Goal: Information Seeking & Learning: Learn about a topic

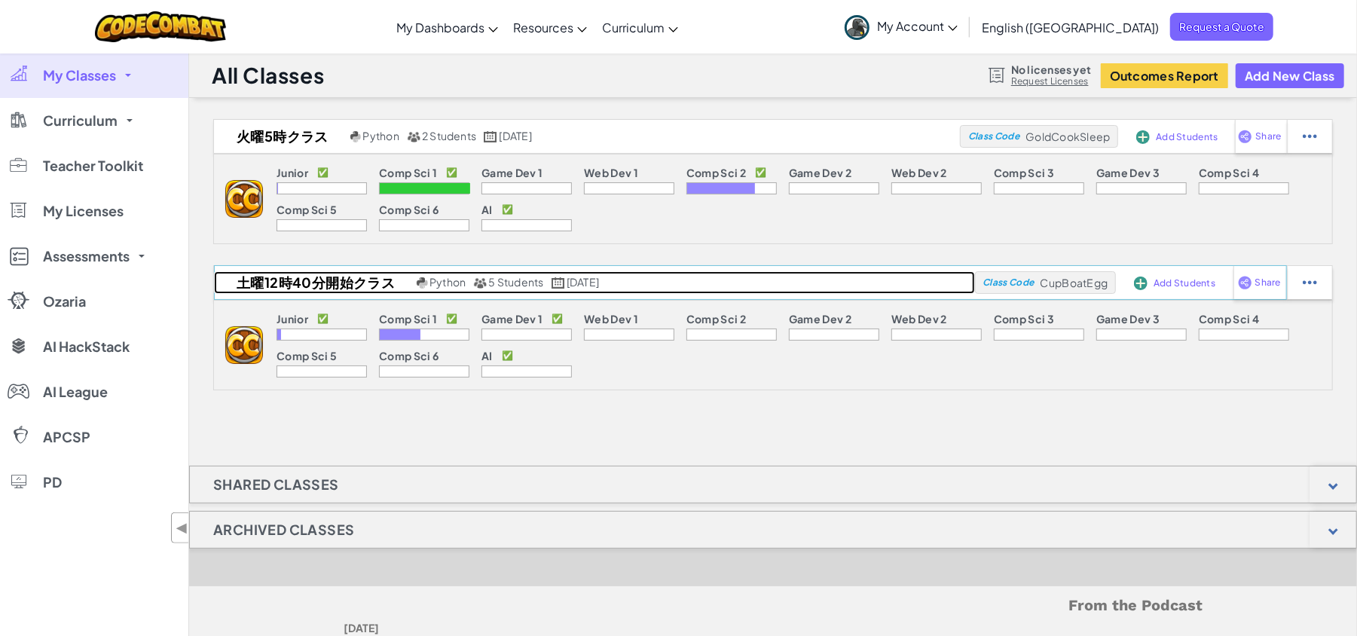
click at [324, 283] on h2 "土曜12時40分開始クラス" at bounding box center [313, 282] width 199 height 23
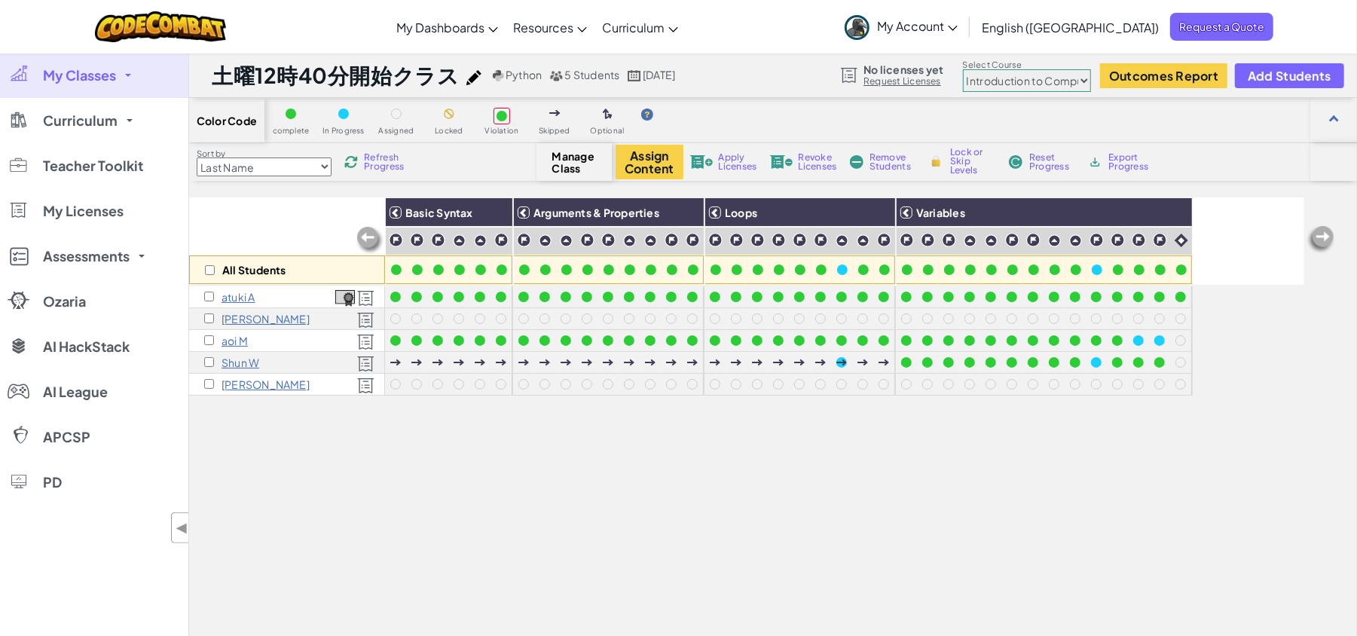
click at [1086, 80] on select "Junior Introduction to Computer Science Game Development 1 Web Development 1 Co…" at bounding box center [1027, 80] width 128 height 23
select select "65f32b6c87c07dbeb5ba1936"
click at [964, 70] on select "Junior Introduction to Computer Science Game Development 1 Web Development 1 Co…" at bounding box center [1027, 80] width 128 height 23
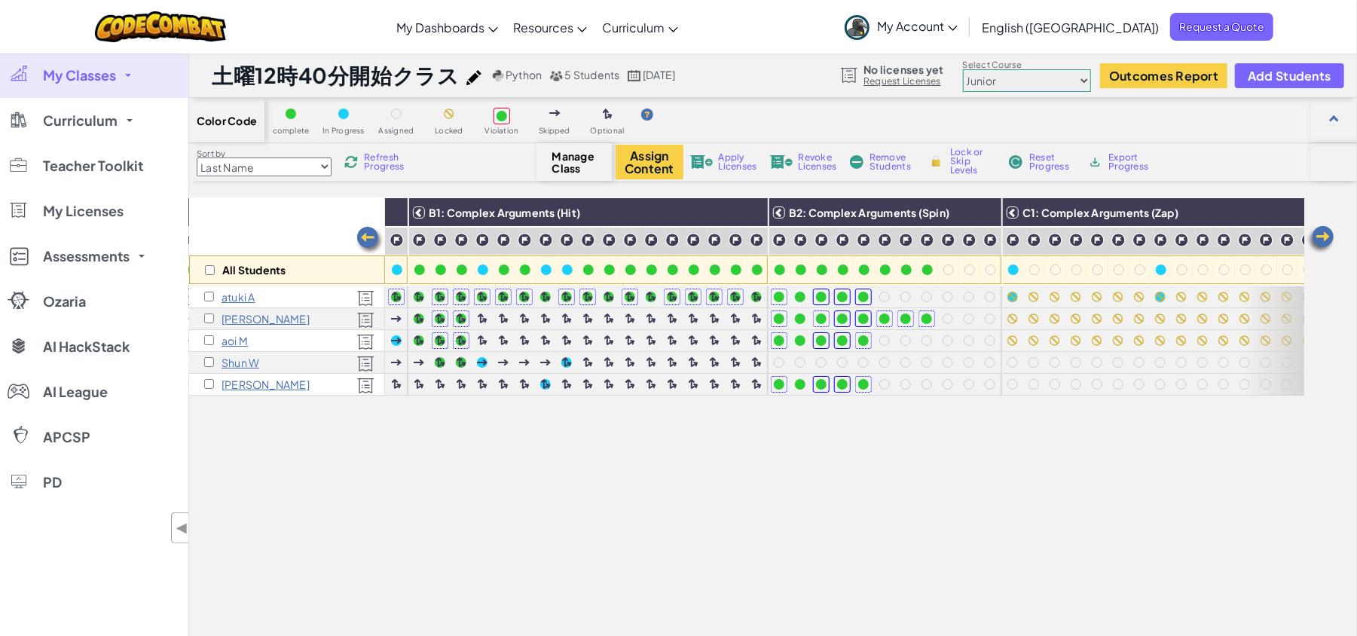
scroll to position [0, 404]
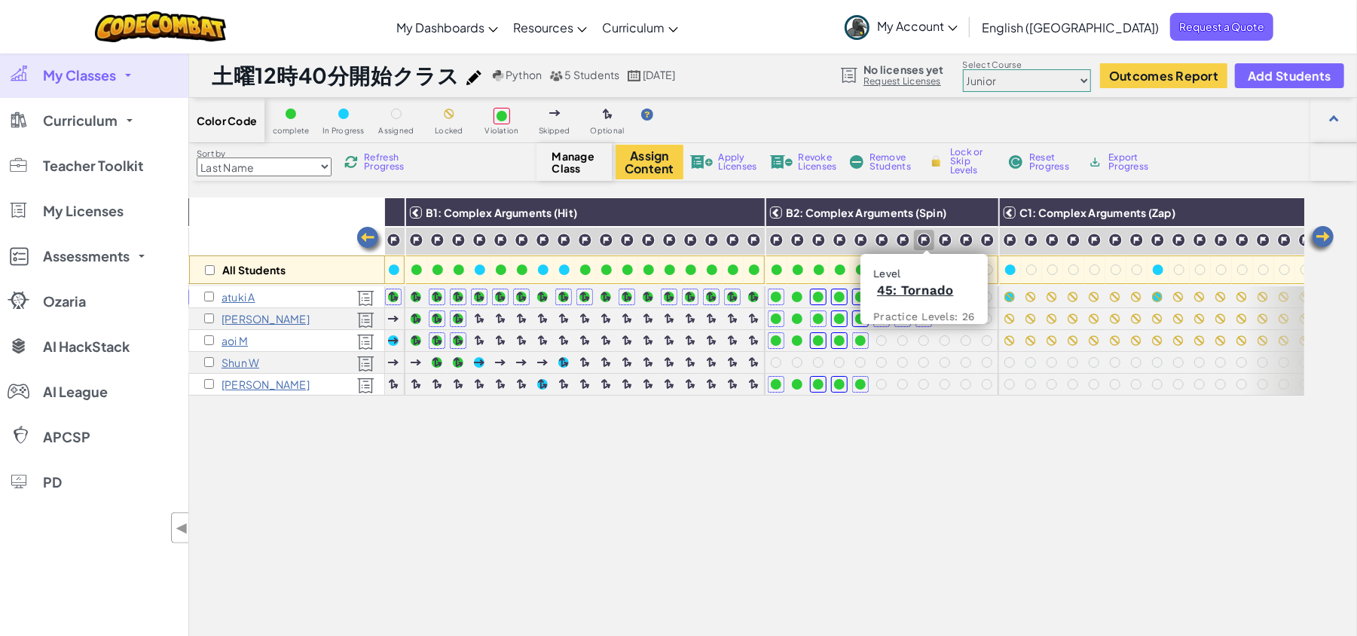
click at [926, 240] on img at bounding box center [924, 240] width 14 height 14
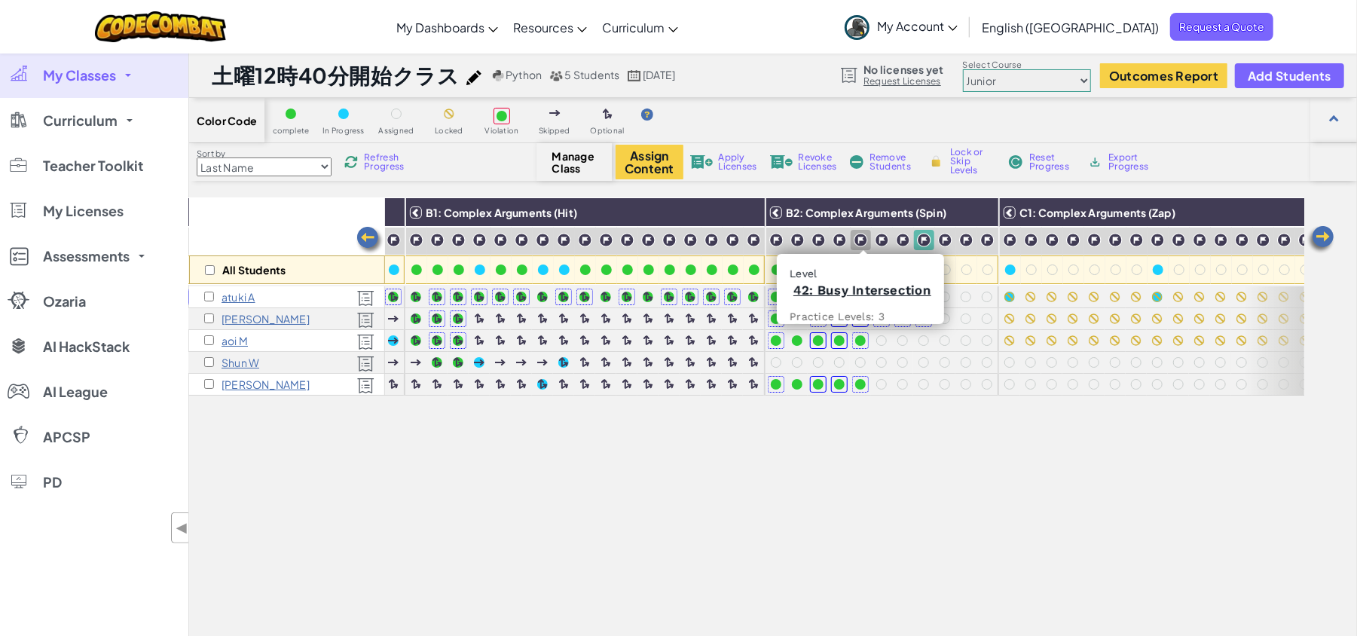
click at [868, 247] on div at bounding box center [860, 240] width 20 height 20
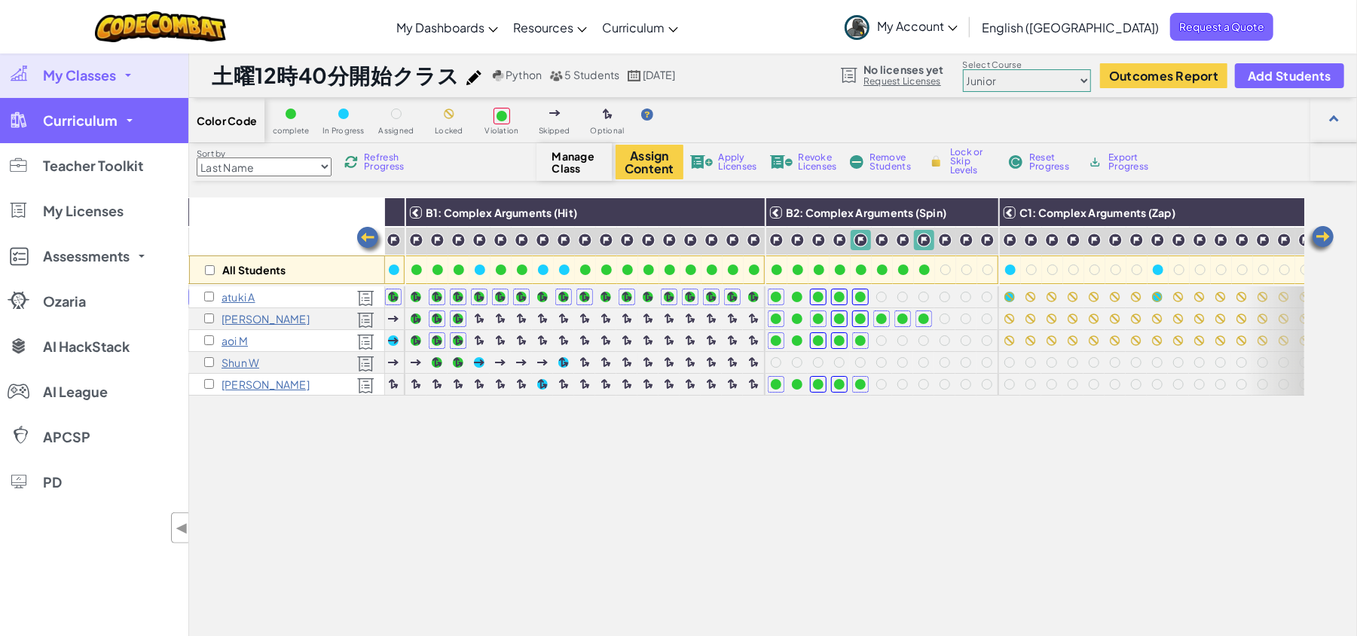
click at [99, 114] on span "Curriculum" at bounding box center [80, 121] width 75 height 14
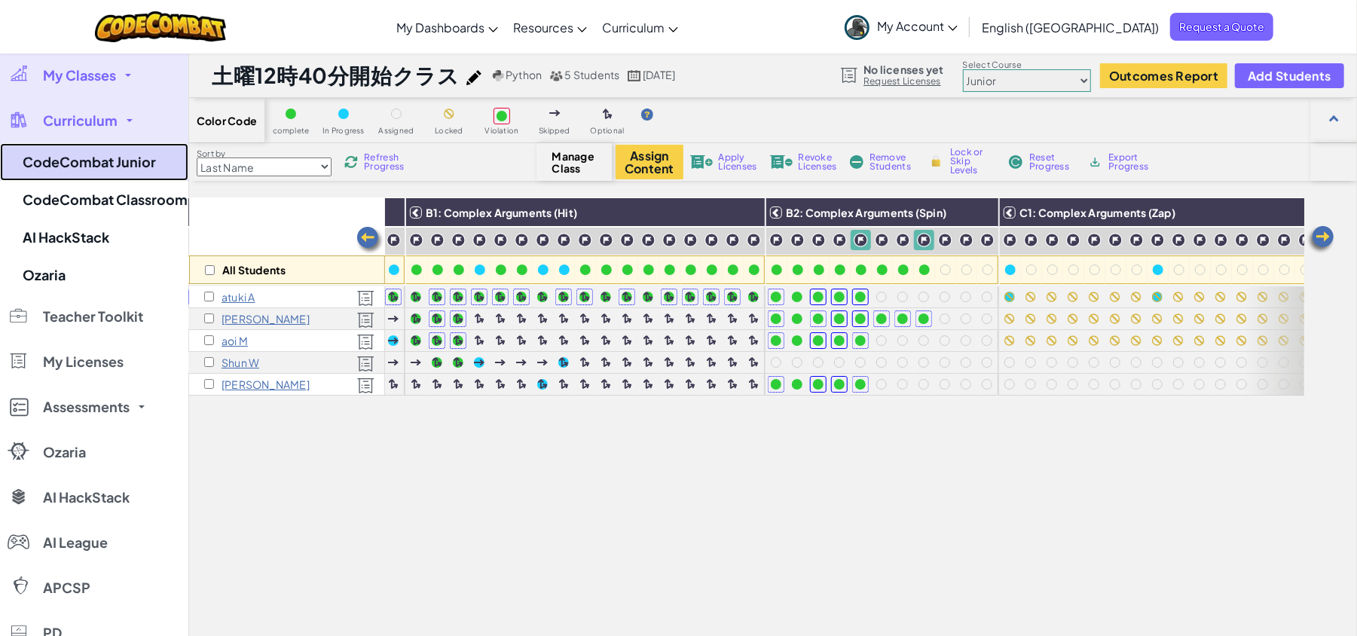
click at [102, 161] on link "CodeCombat Junior" at bounding box center [94, 162] width 188 height 38
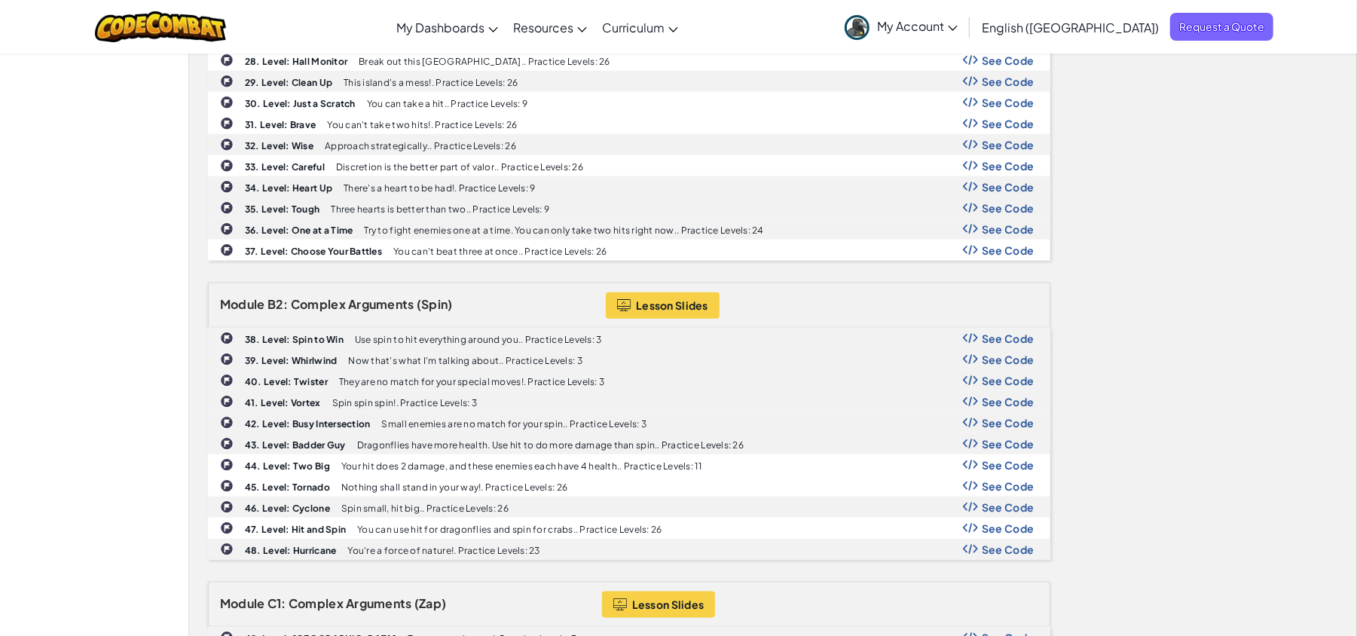
scroll to position [1024, 0]
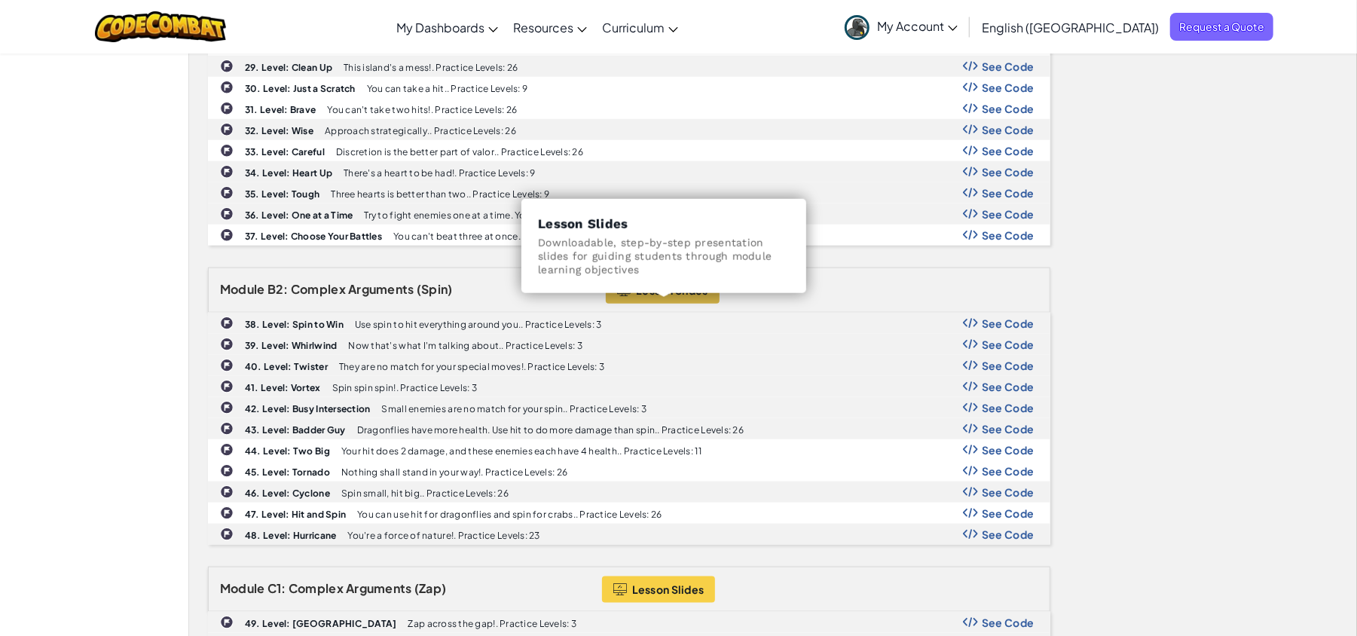
click at [664, 296] on span "Lesson Slides" at bounding box center [672, 290] width 72 height 12
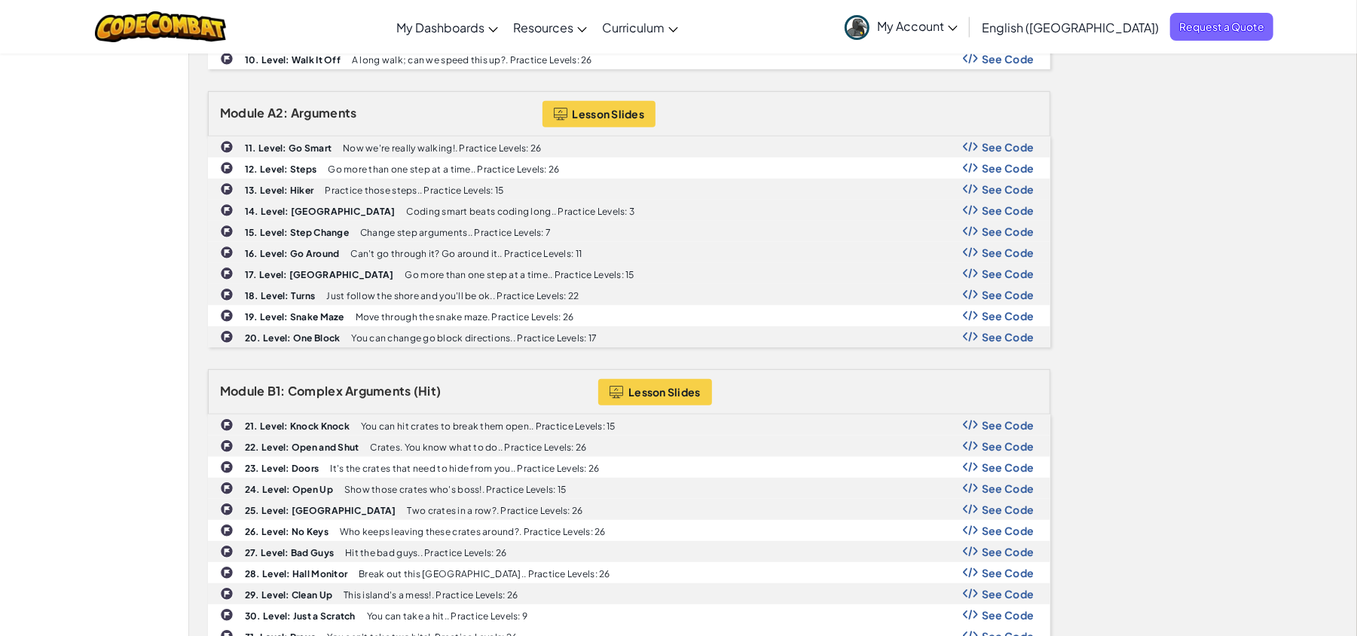
scroll to position [496, 0]
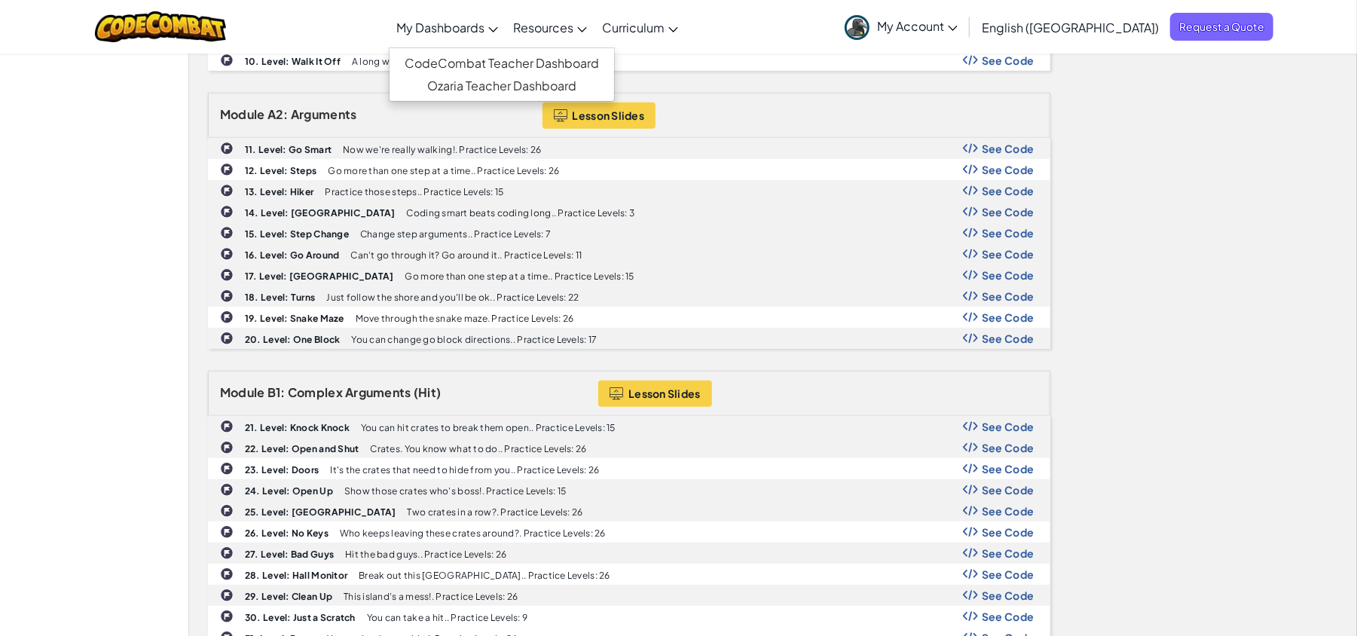
click at [484, 20] on span "My Dashboards" at bounding box center [440, 28] width 88 height 16
click at [142, 25] on img at bounding box center [161, 26] width 132 height 31
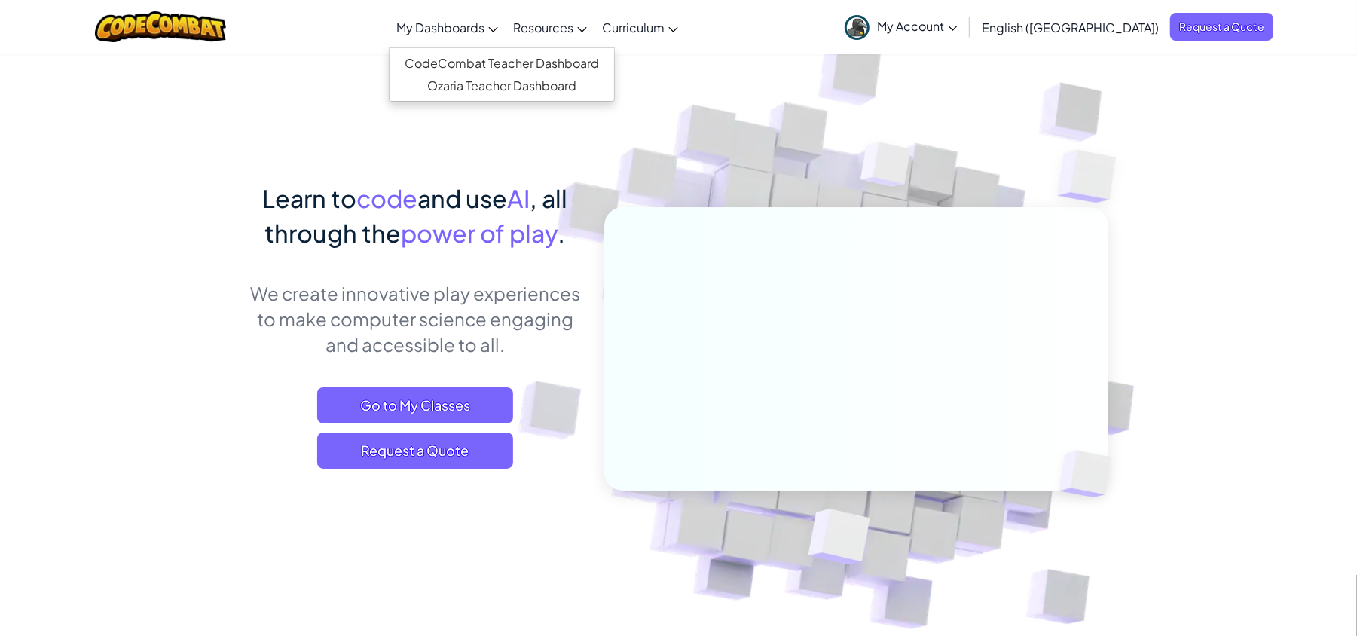
click at [484, 23] on span "My Dashboards" at bounding box center [440, 28] width 88 height 16
click at [496, 54] on link "CodeCombat Teacher Dashboard" at bounding box center [501, 63] width 224 height 23
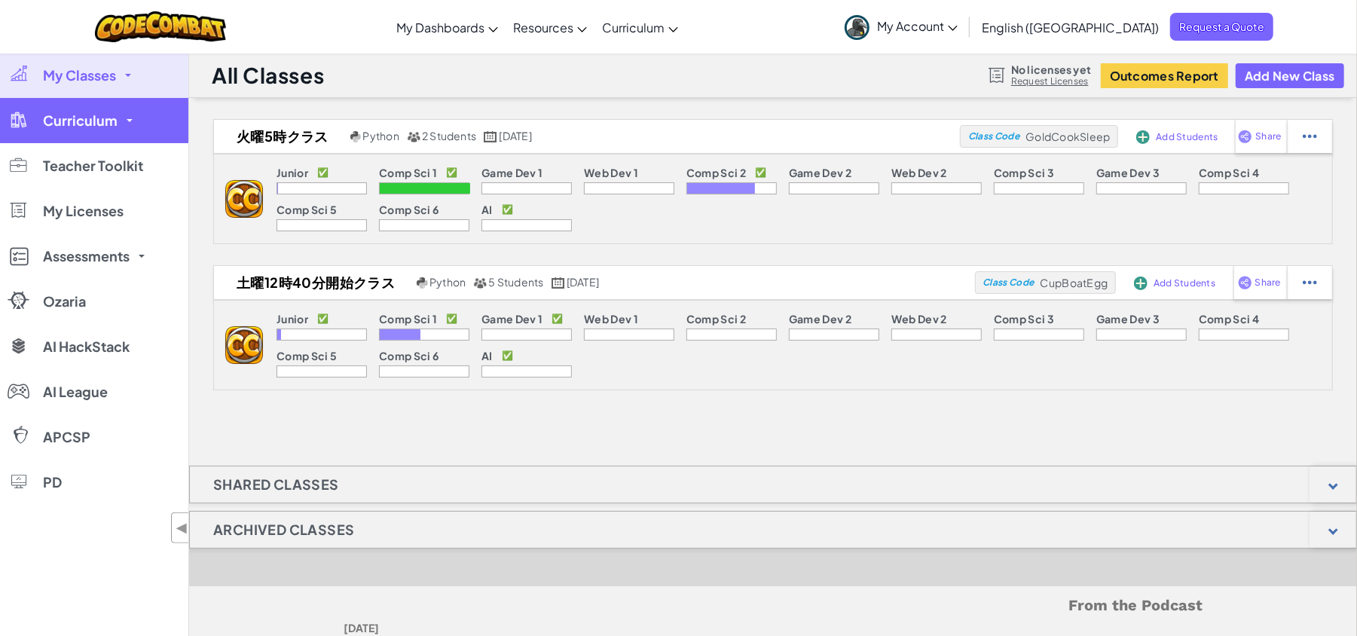
click at [91, 119] on span "Curriculum" at bounding box center [80, 121] width 75 height 14
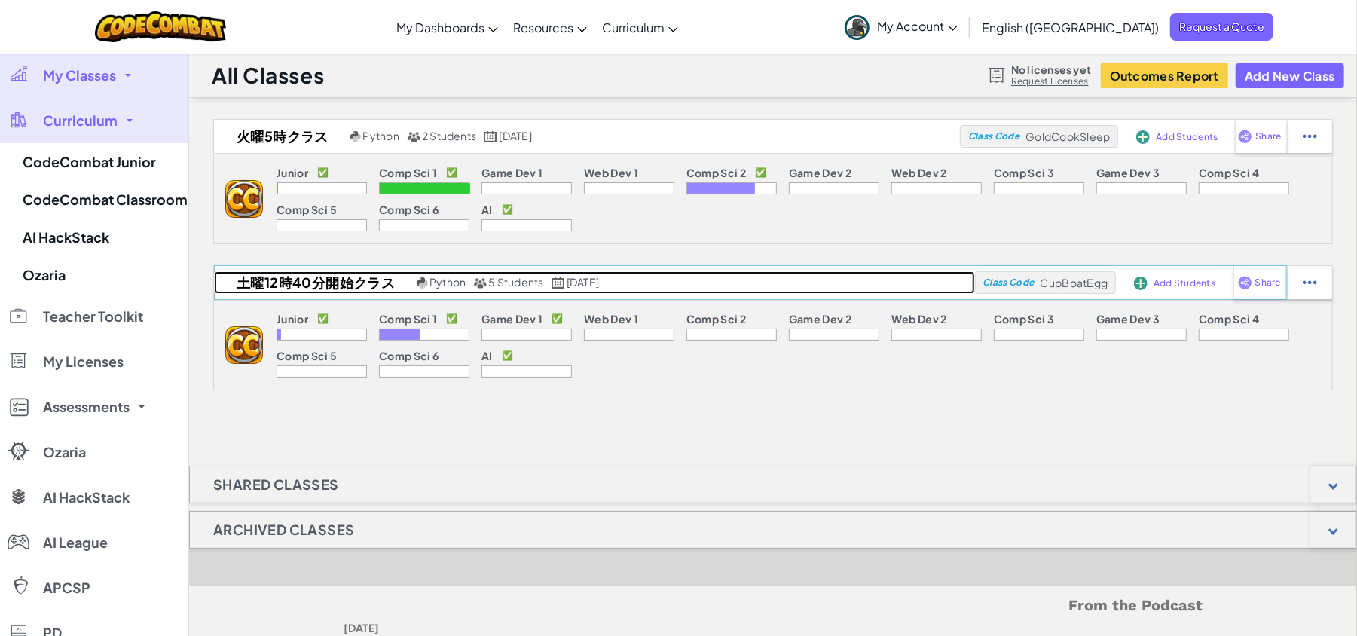
click at [275, 282] on h2 "土曜12時40分開始クラス" at bounding box center [313, 282] width 199 height 23
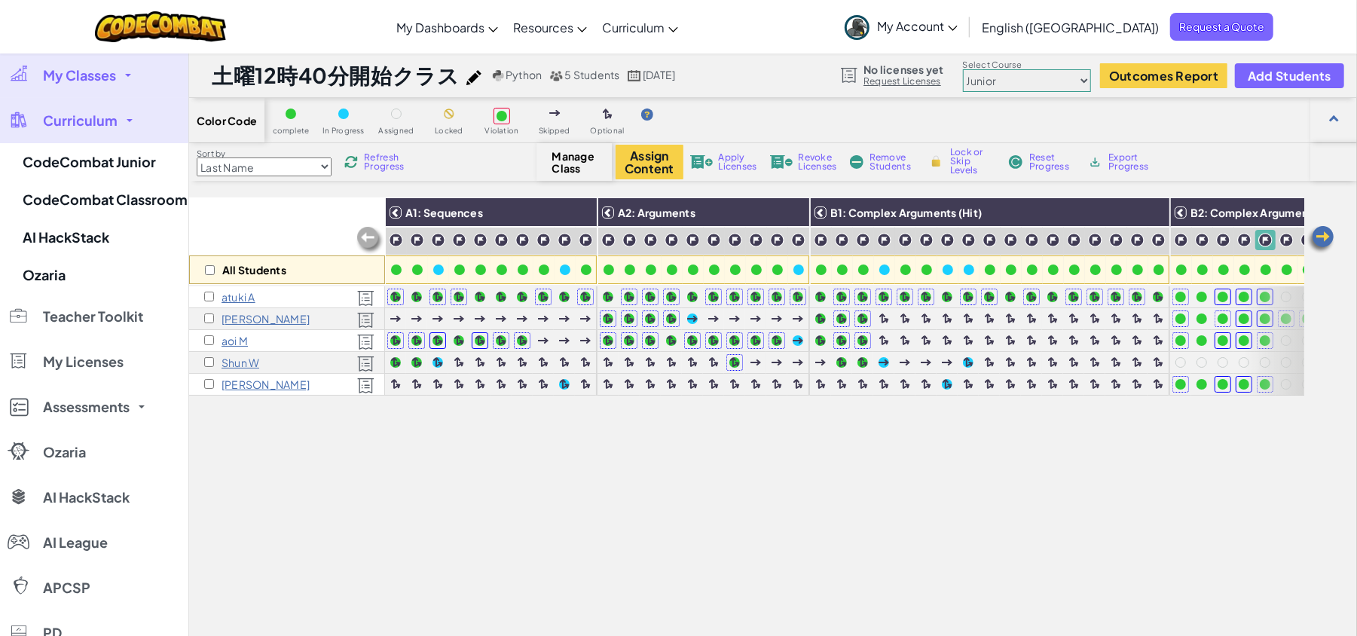
drag, startPoint x: 685, startPoint y: 298, endPoint x: 429, endPoint y: 510, distance: 332.8
click at [429, 510] on div "All Students A1: Sequences A2: Arguments B1: Complex Arguments (Hit) B2: Comple…" at bounding box center [746, 477] width 1115 height 560
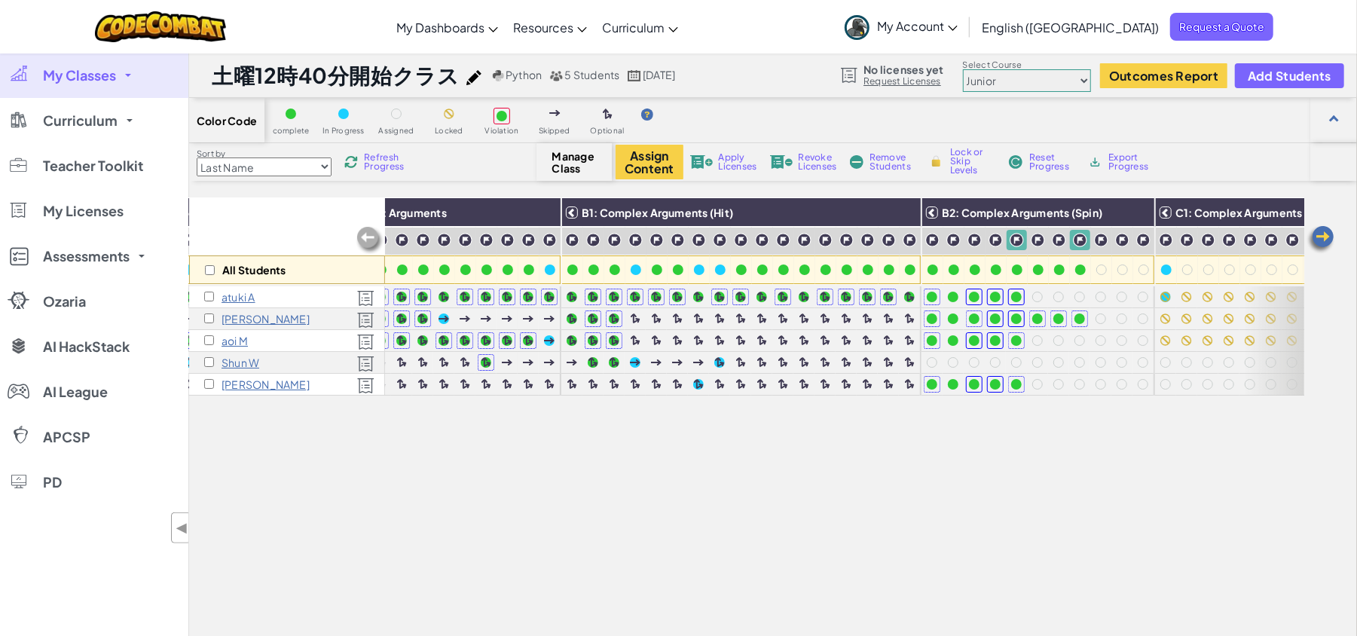
scroll to position [0, 250]
